Goal: Information Seeking & Learning: Learn about a topic

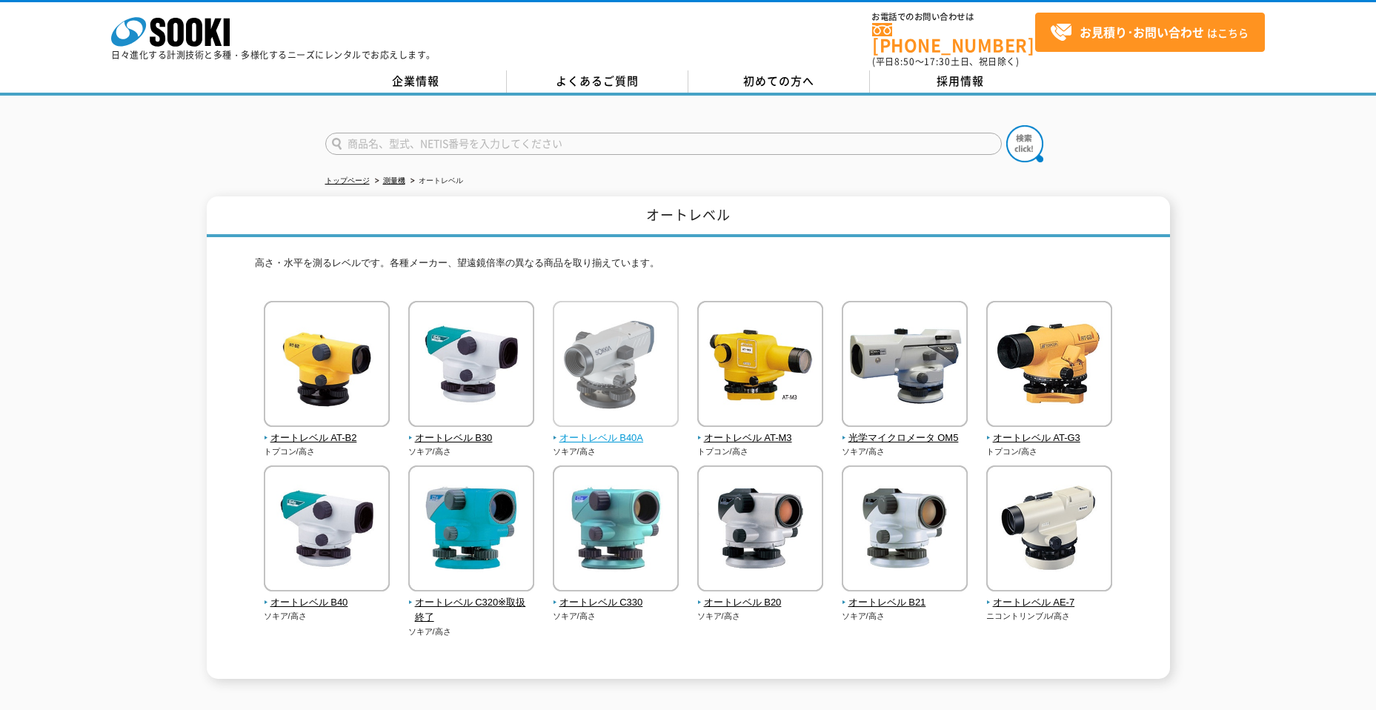
click at [623, 435] on span "オートレベル B40A" at bounding box center [616, 438] width 127 height 16
click at [613, 430] on span "オートレベル B40A" at bounding box center [616, 438] width 127 height 16
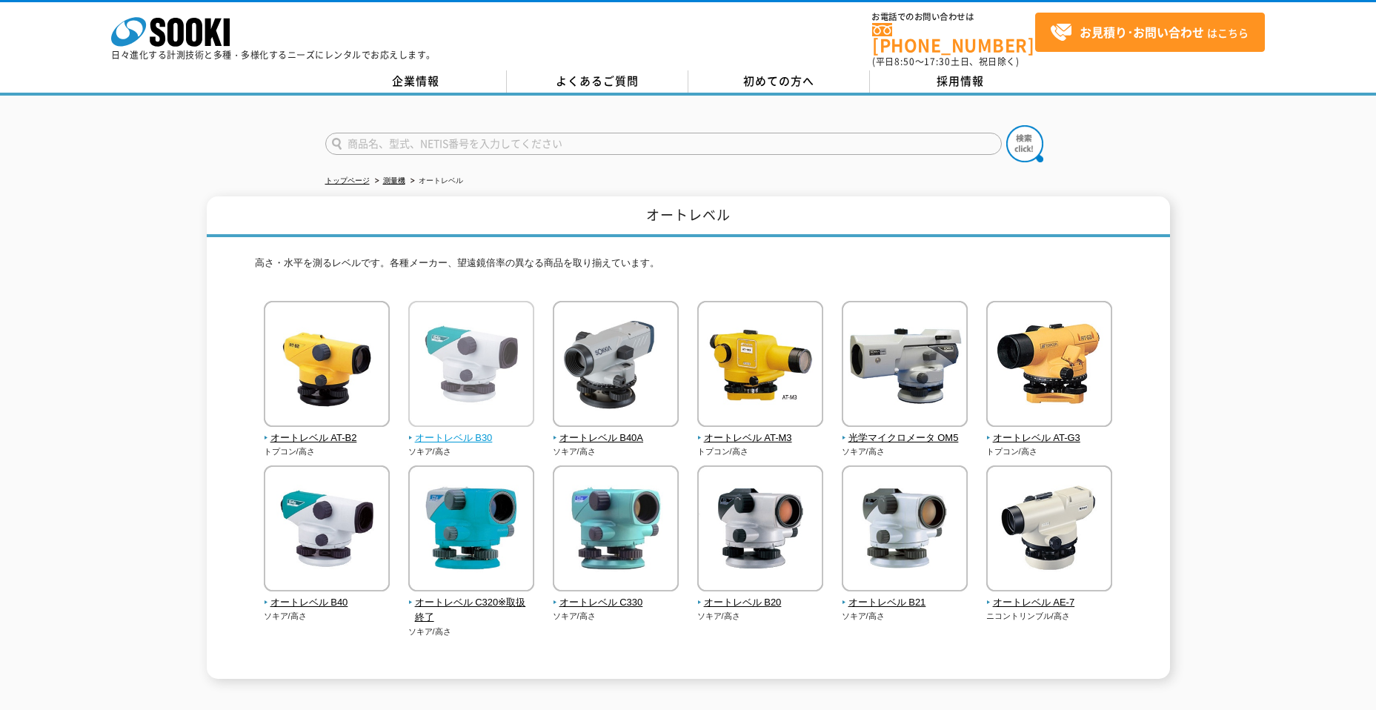
click at [427, 318] on img at bounding box center [471, 366] width 126 height 130
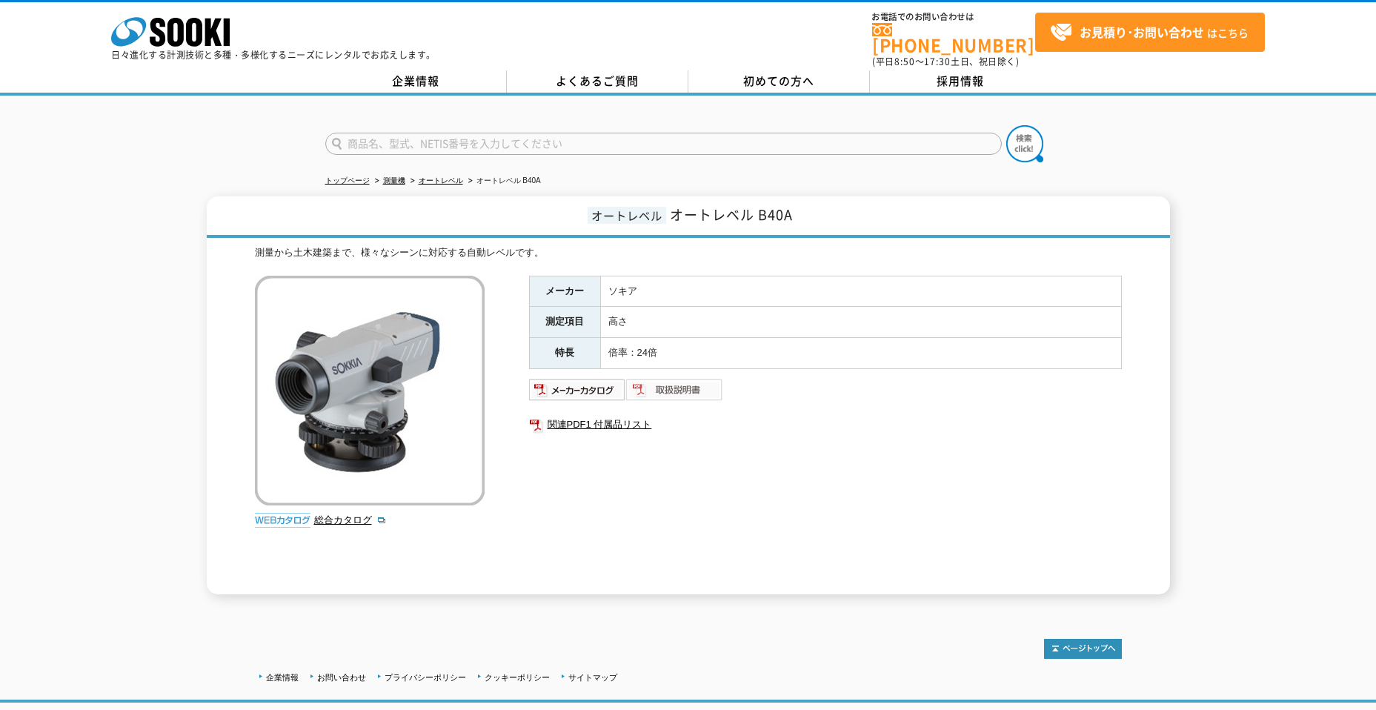
click at [688, 385] on img at bounding box center [674, 390] width 97 height 24
click at [582, 379] on img at bounding box center [577, 390] width 97 height 24
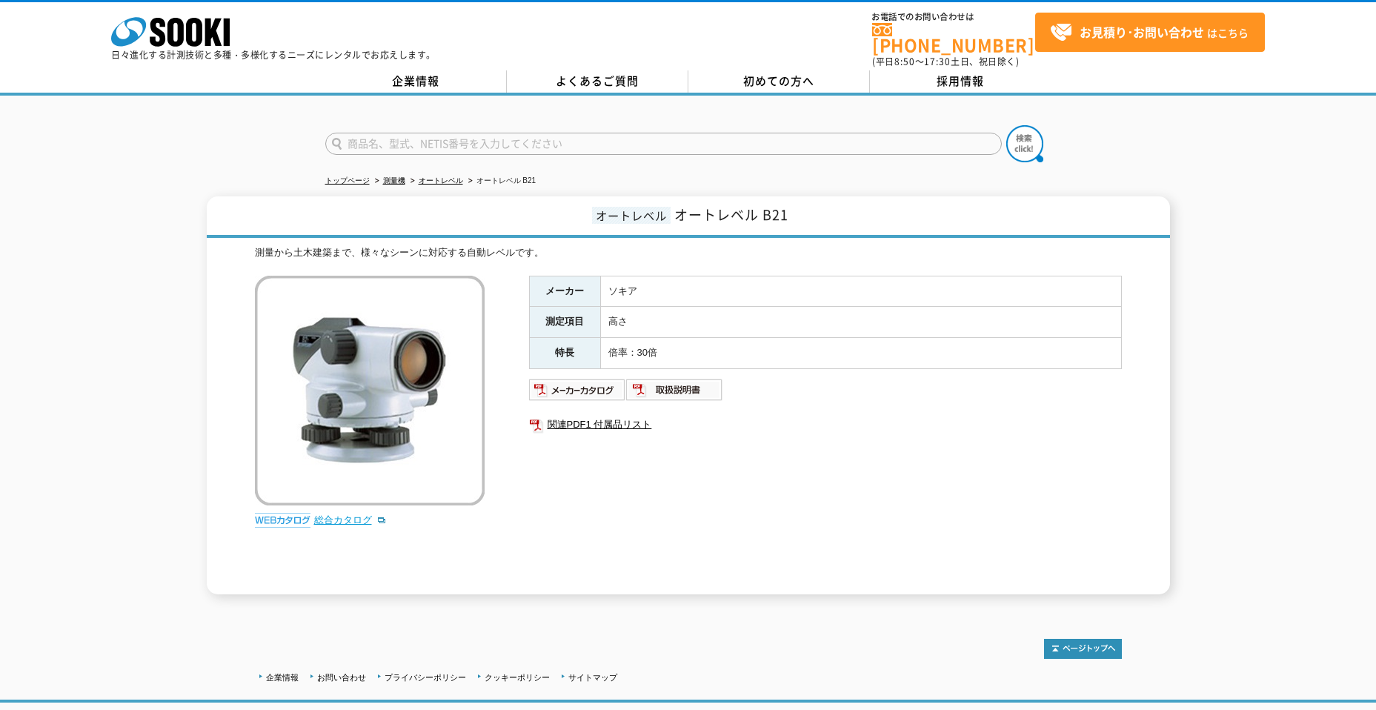
click at [336, 514] on link "総合カタログ" at bounding box center [350, 519] width 73 height 11
